Goal: Task Accomplishment & Management: Manage account settings

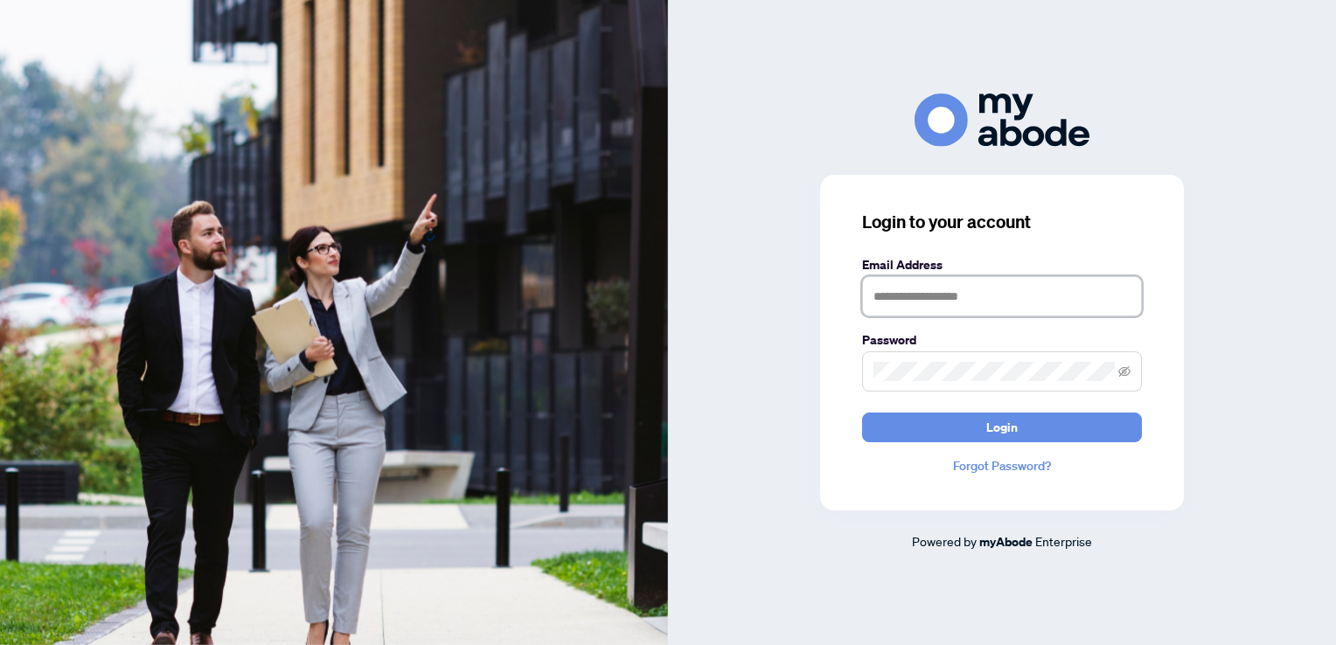
click at [974, 290] on input "text" at bounding box center [1002, 296] width 280 height 40
type input "**********"
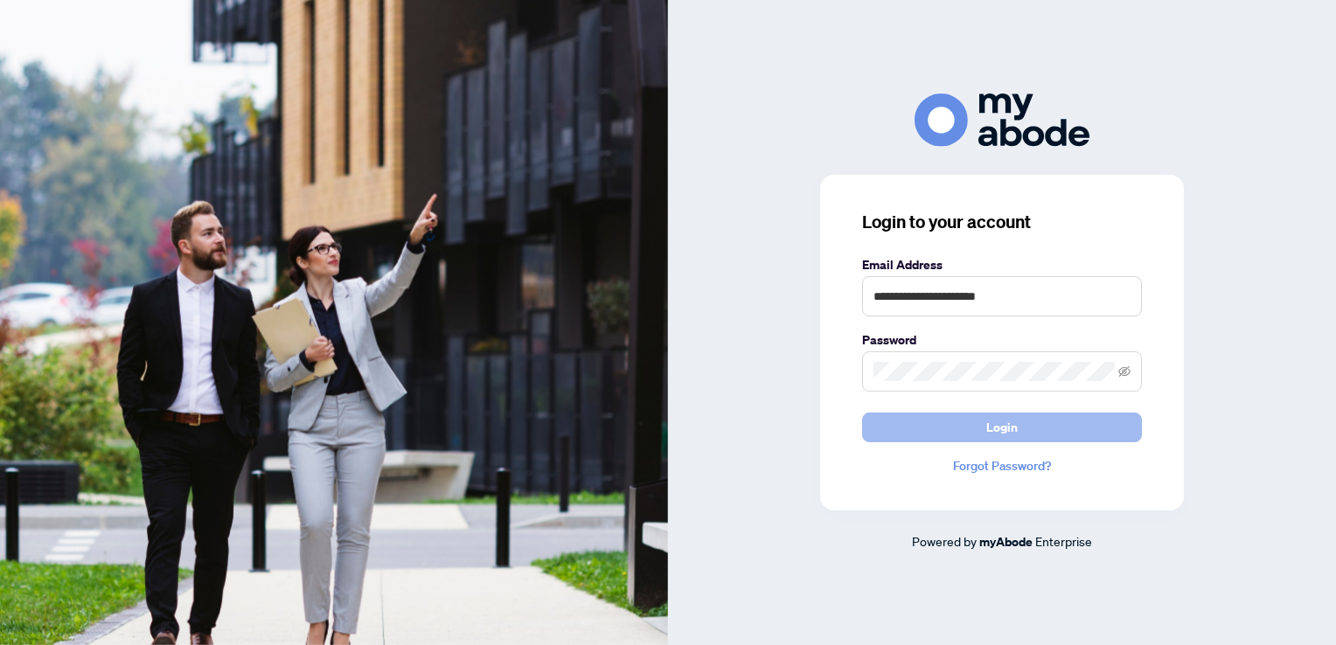
click at [974, 442] on button "Login" at bounding box center [1002, 428] width 280 height 30
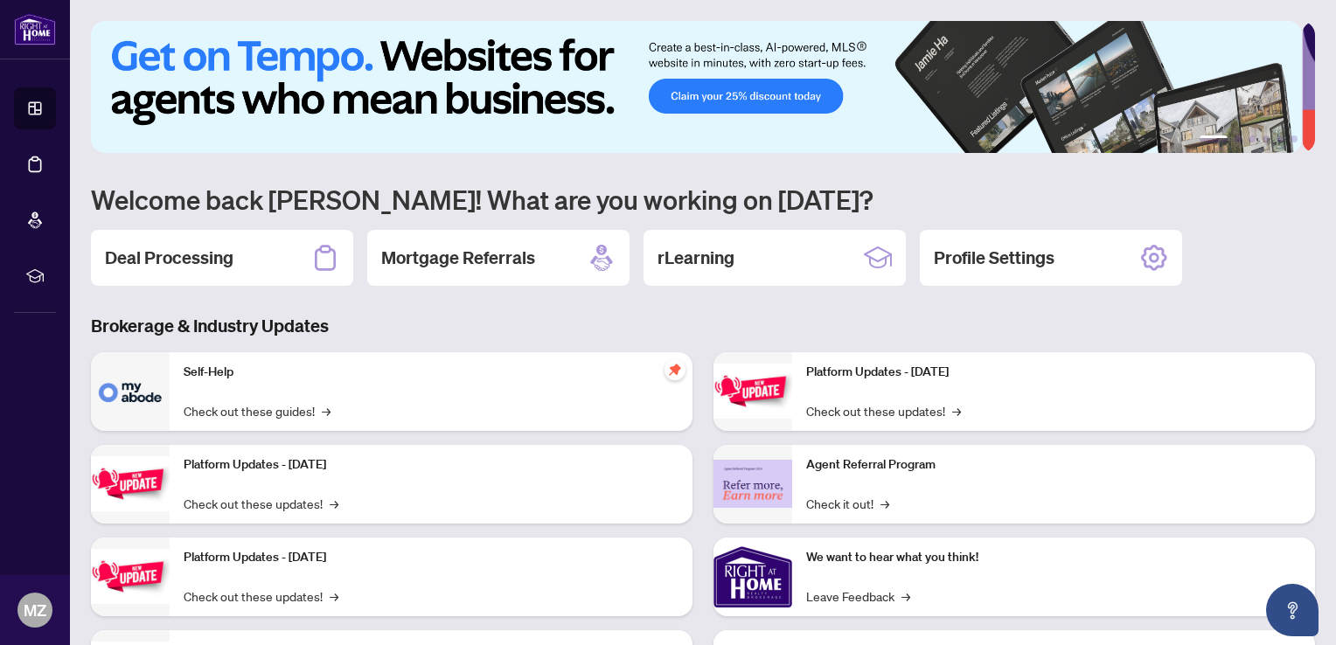
click at [221, 260] on h2 "Deal Processing" at bounding box center [169, 258] width 129 height 24
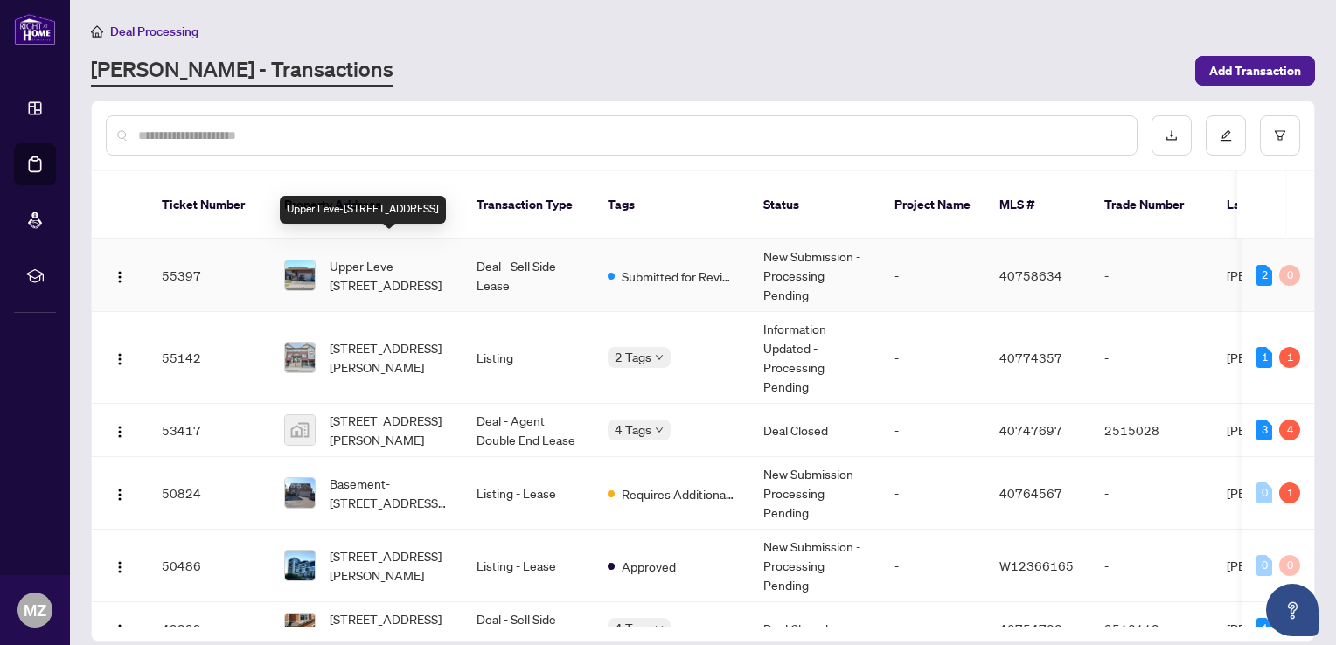
click at [372, 256] on span "Upper Leve-[STREET_ADDRESS]" at bounding box center [389, 275] width 119 height 38
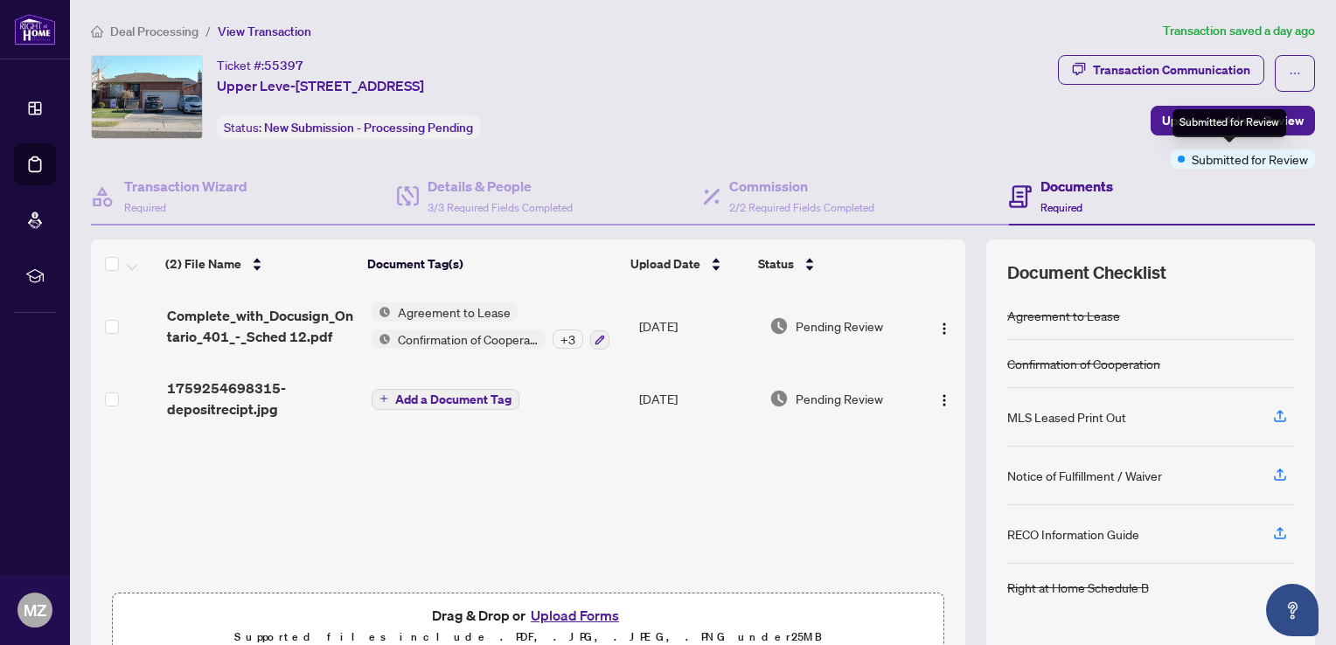
click at [1229, 156] on span "Submitted for Review" at bounding box center [1249, 158] width 116 height 19
click at [1162, 118] on span "Update for Admin Review" at bounding box center [1233, 121] width 142 height 28
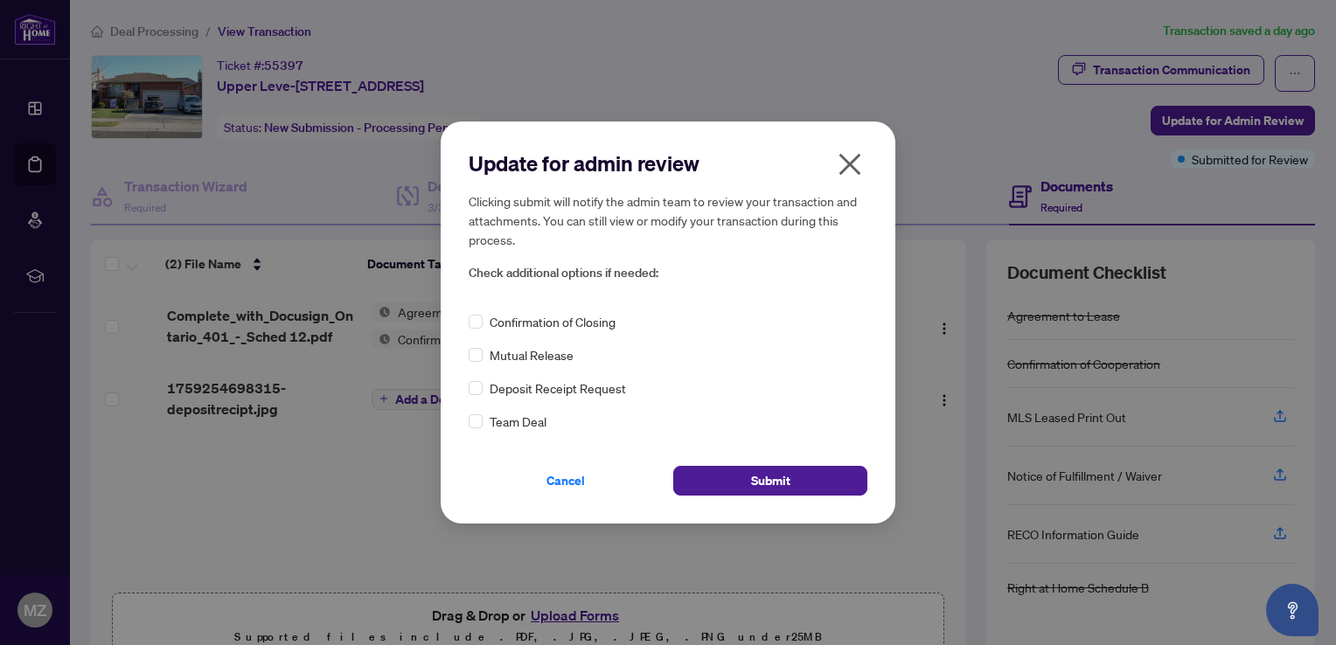
click at [483, 319] on div "Confirmation of Closing" at bounding box center [668, 321] width 399 height 19
click at [765, 484] on span "Submit" at bounding box center [770, 481] width 39 height 28
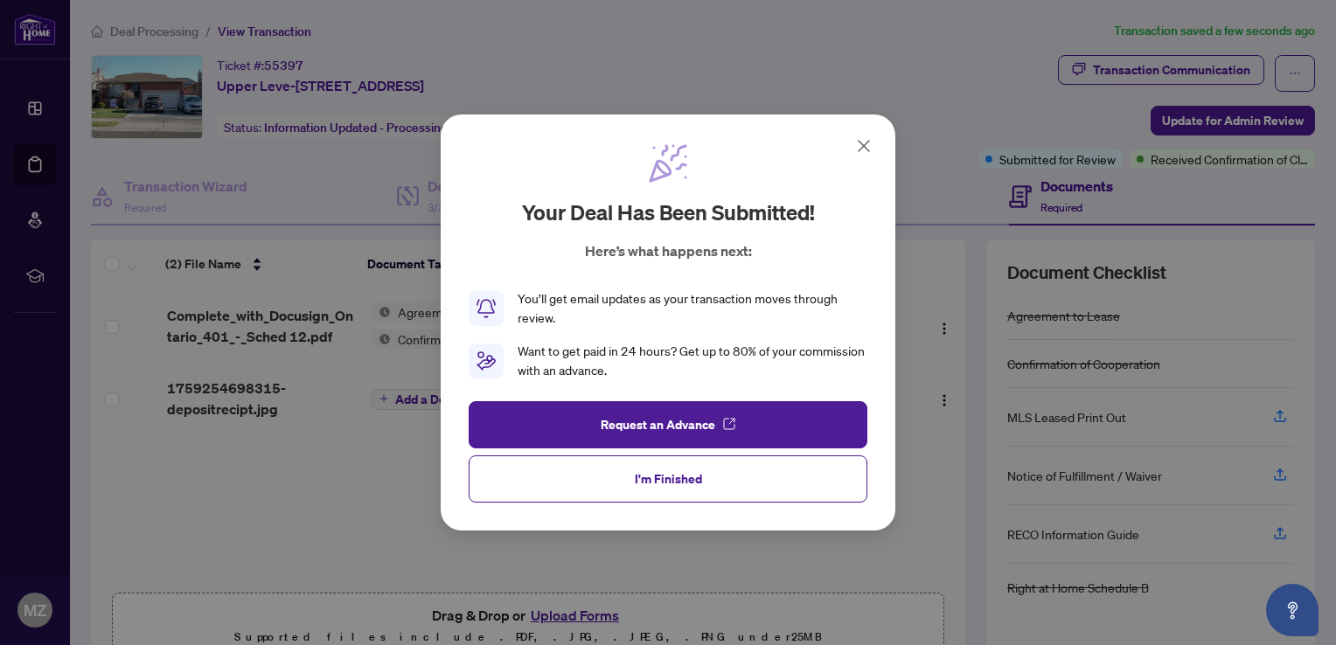
click at [867, 145] on icon at bounding box center [863, 145] width 21 height 21
